Goal: Task Accomplishment & Management: Complete application form

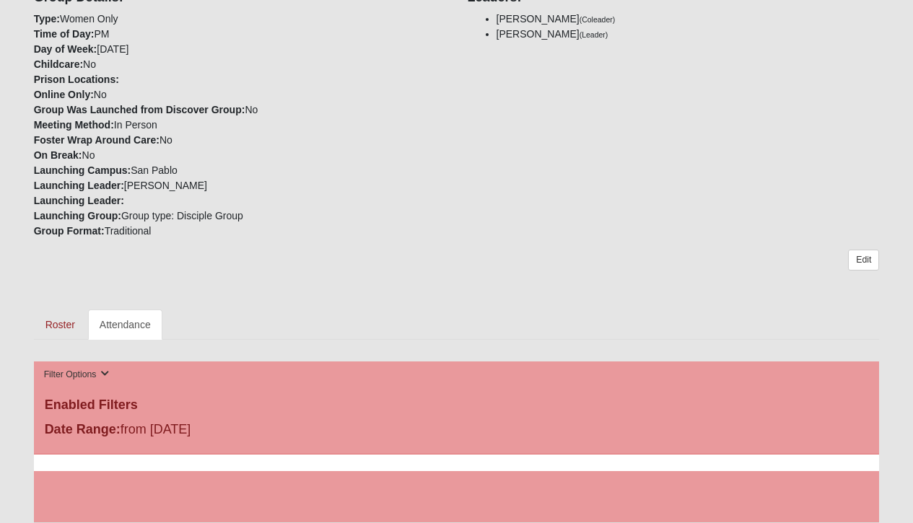
scroll to position [392, 0]
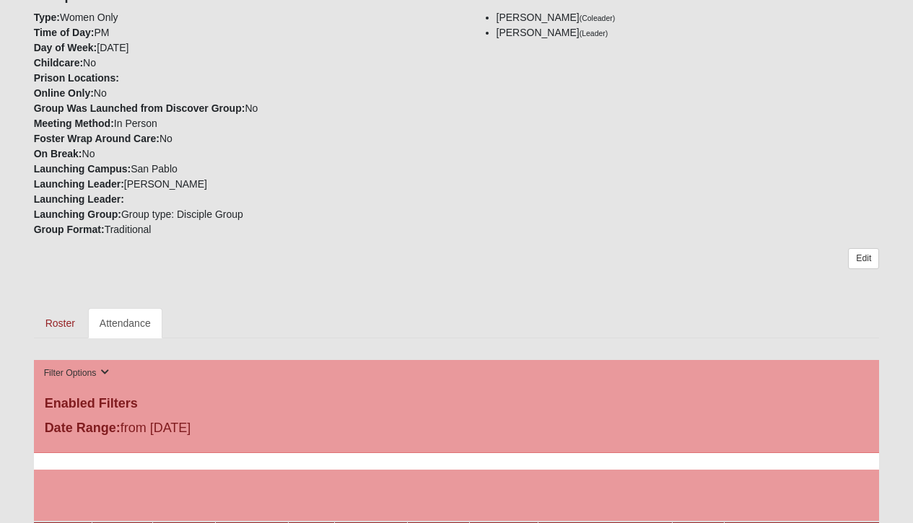
click at [131, 308] on link "Attendance" at bounding box center [125, 323] width 74 height 30
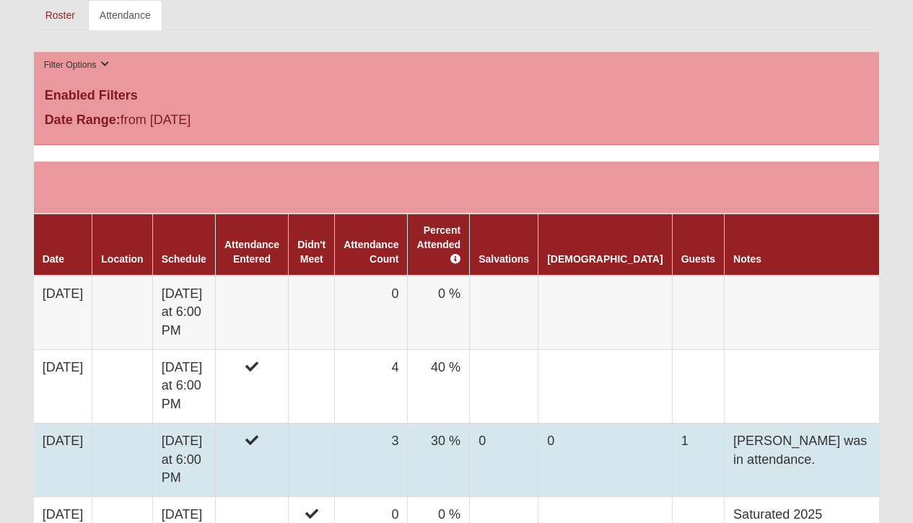
scroll to position [706, 0]
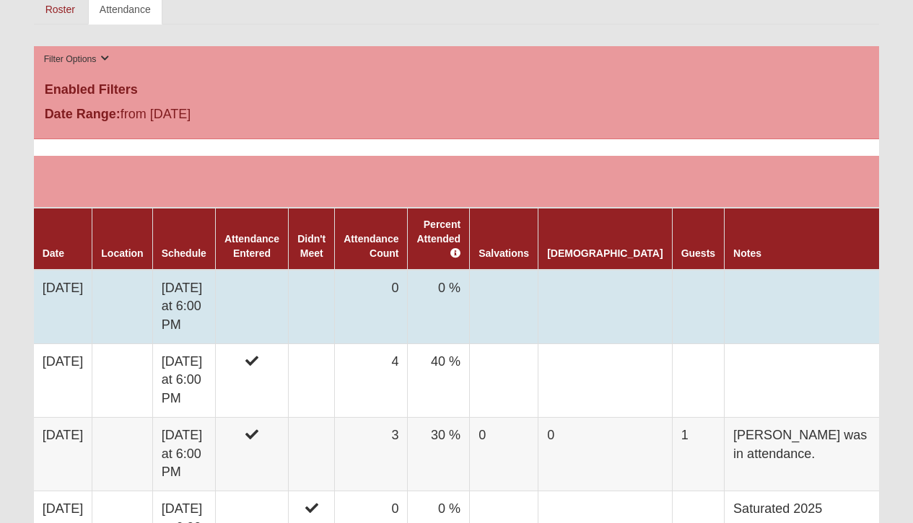
click at [900, 281] on icon at bounding box center [904, 285] width 8 height 9
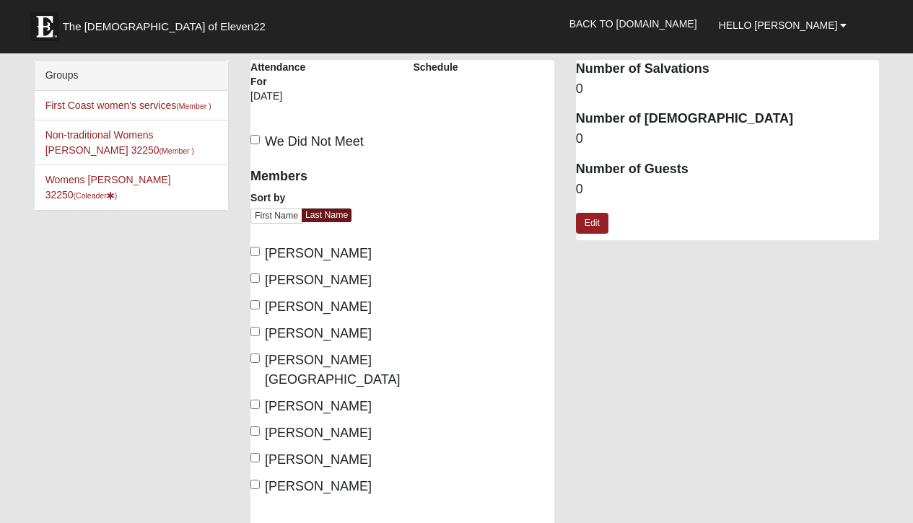
click at [253, 272] on label "[PERSON_NAME]" at bounding box center [311, 280] width 121 height 19
click at [253, 274] on input "[PERSON_NAME]" at bounding box center [255, 278] width 9 height 9
checkbox input "true"
click at [256, 354] on input "[PERSON_NAME][GEOGRAPHIC_DATA]" at bounding box center [255, 358] width 9 height 9
checkbox input "true"
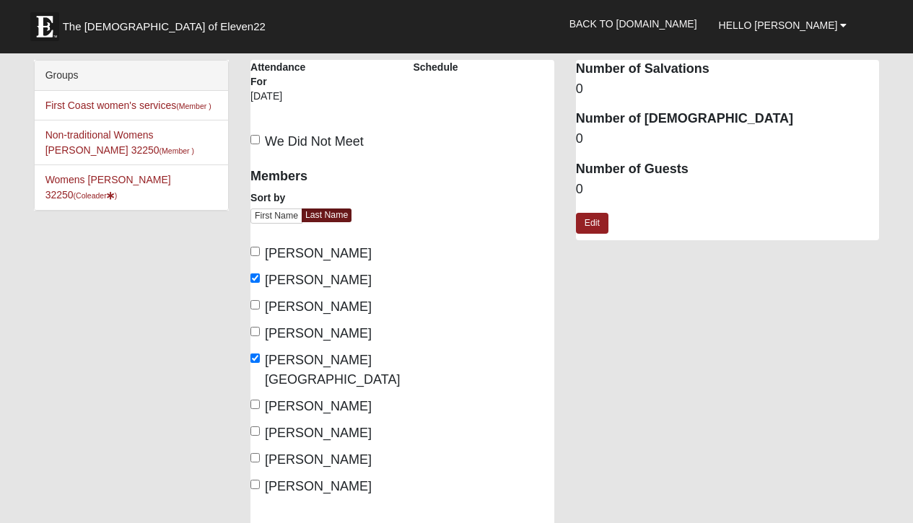
click at [256, 424] on label "[PERSON_NAME]" at bounding box center [311, 433] width 121 height 19
click at [256, 427] on input "[PERSON_NAME]" at bounding box center [255, 431] width 9 height 9
checkbox input "true"
click at [254, 453] on input "[PERSON_NAME]" at bounding box center [255, 457] width 9 height 9
checkbox input "true"
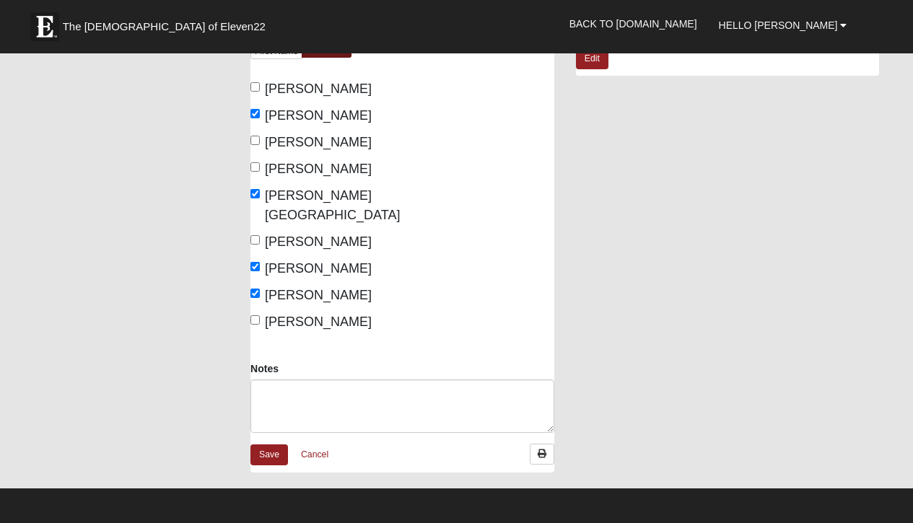
scroll to position [193, 0]
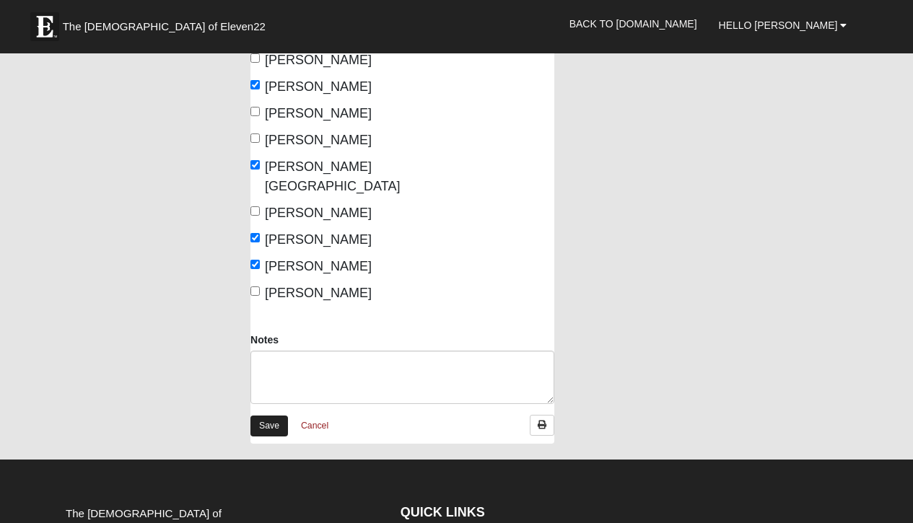
click at [267, 416] on link "Save" at bounding box center [270, 426] width 38 height 21
